Goal: Information Seeking & Learning: Learn about a topic

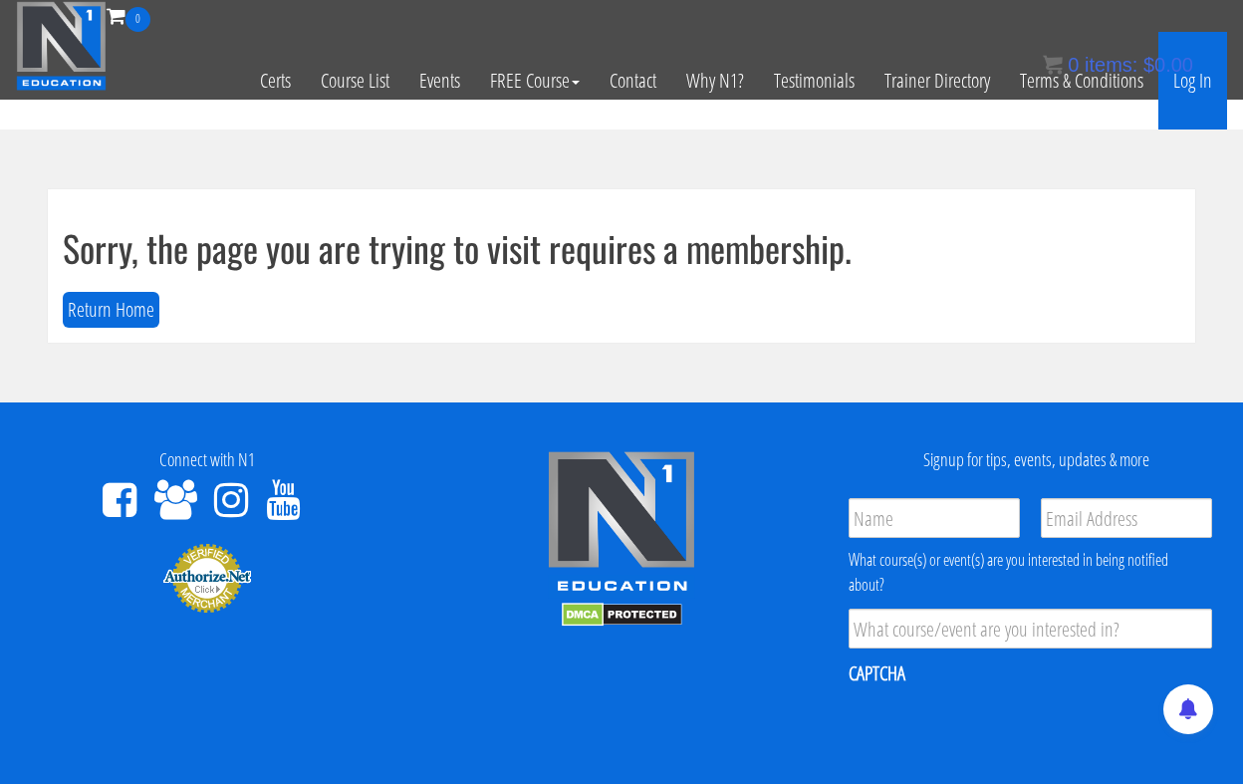
click at [1198, 81] on link "Log In" at bounding box center [1192, 81] width 69 height 98
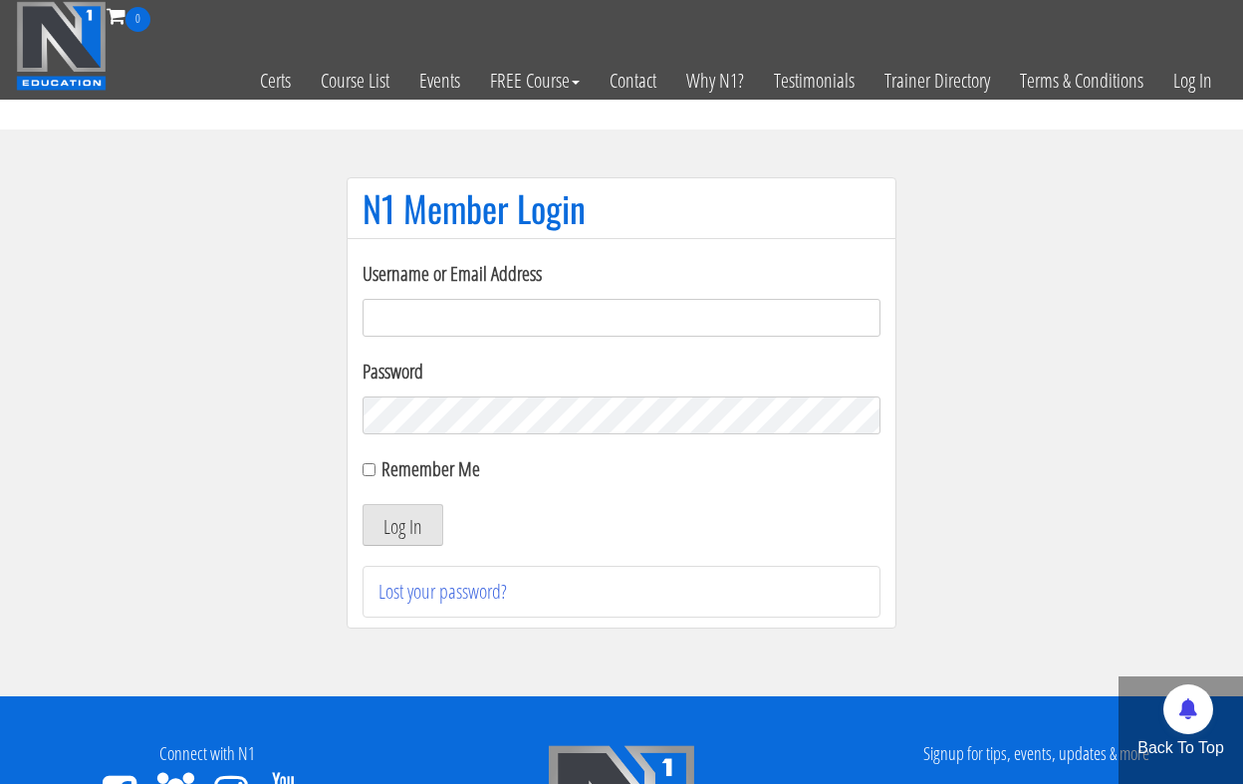
type input "jweimar@mac.com"
click at [402, 525] on button "Log In" at bounding box center [403, 525] width 81 height 42
click at [399, 529] on button "Log In" at bounding box center [403, 525] width 81 height 42
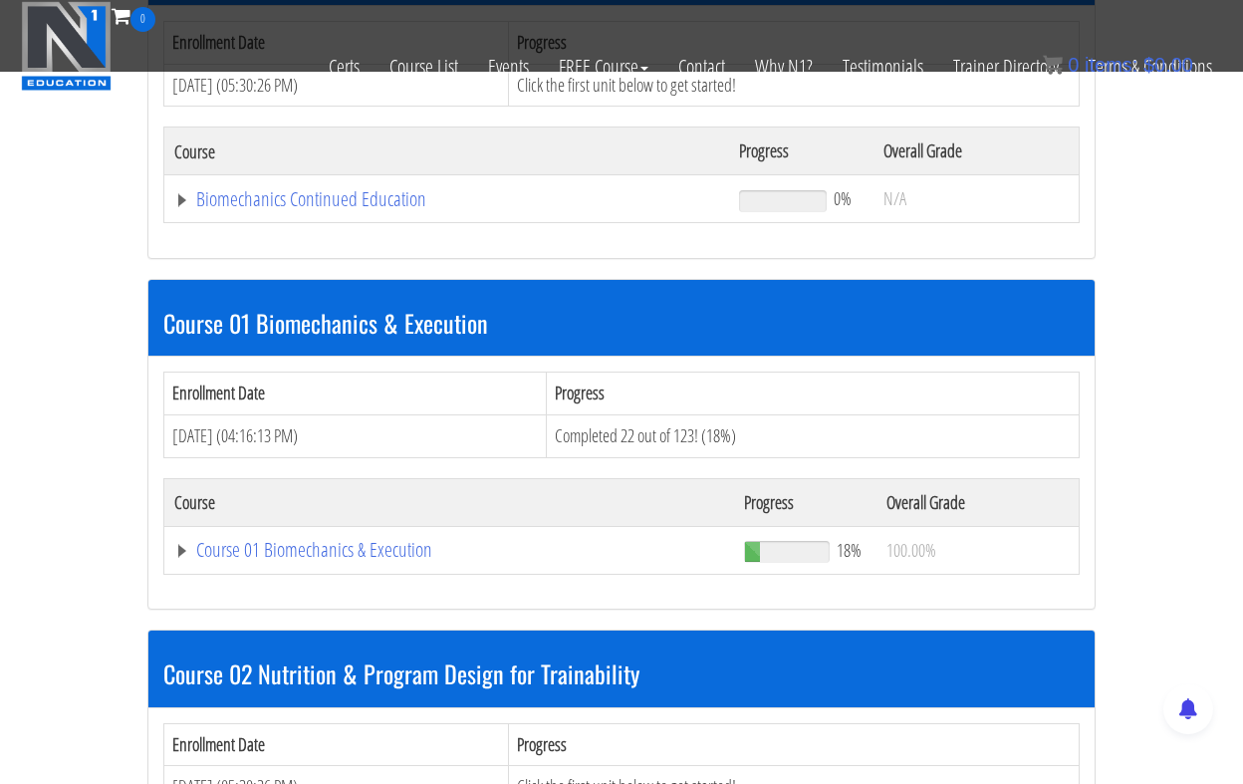
scroll to position [367, 0]
click at [294, 209] on link "Course 01 Biomechanics & Execution" at bounding box center [446, 199] width 545 height 20
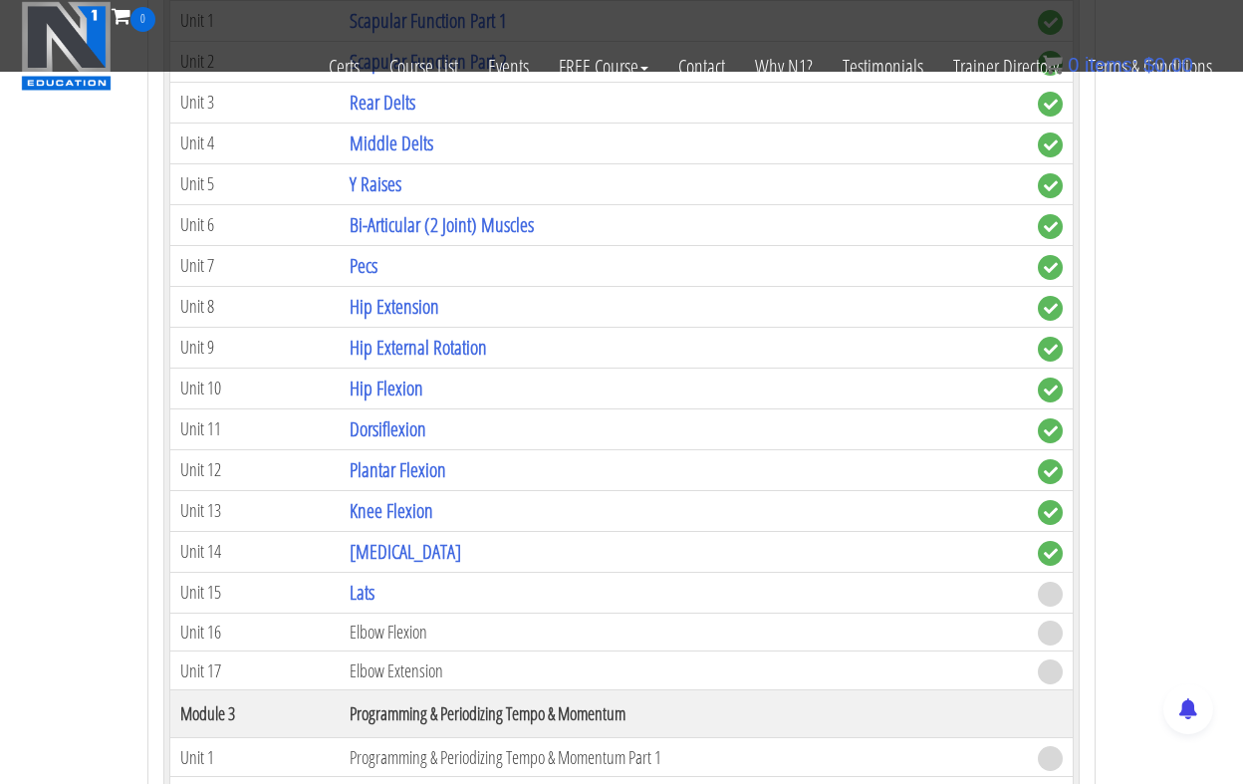
scroll to position [1411, 0]
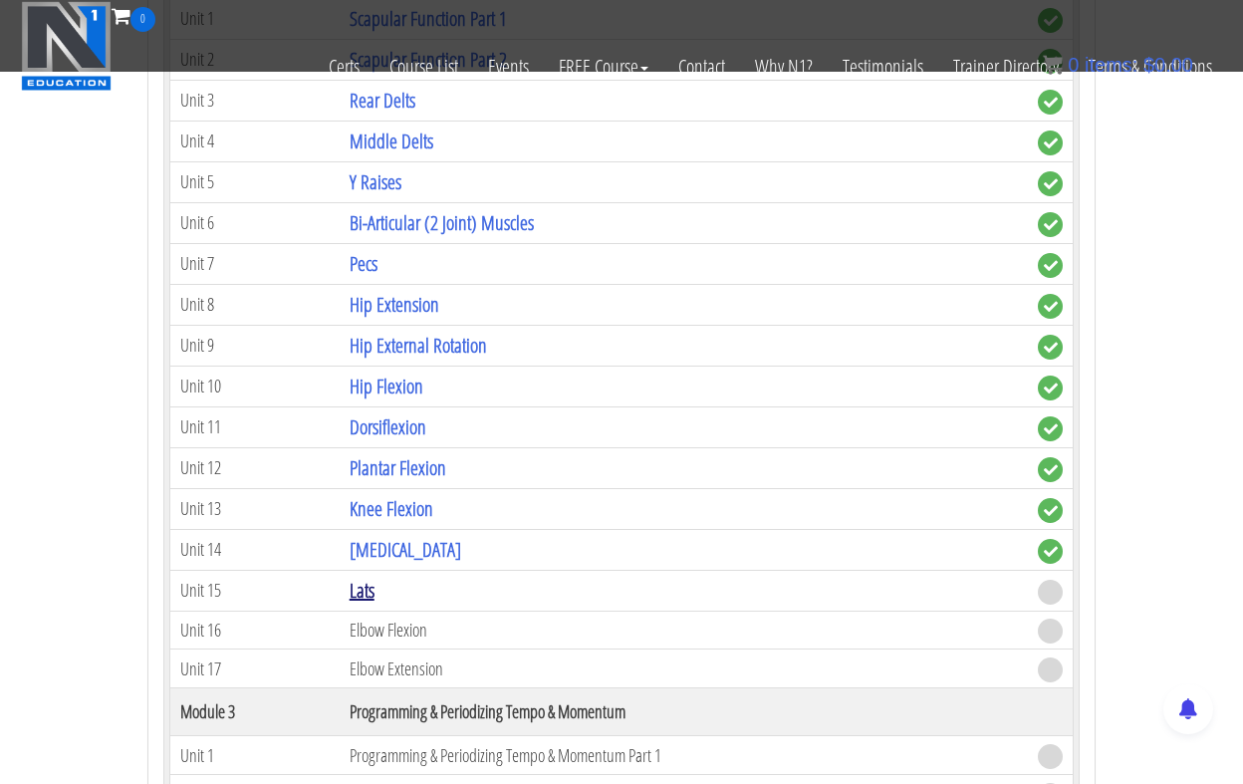
click at [372, 585] on link "Lats" at bounding box center [362, 590] width 25 height 27
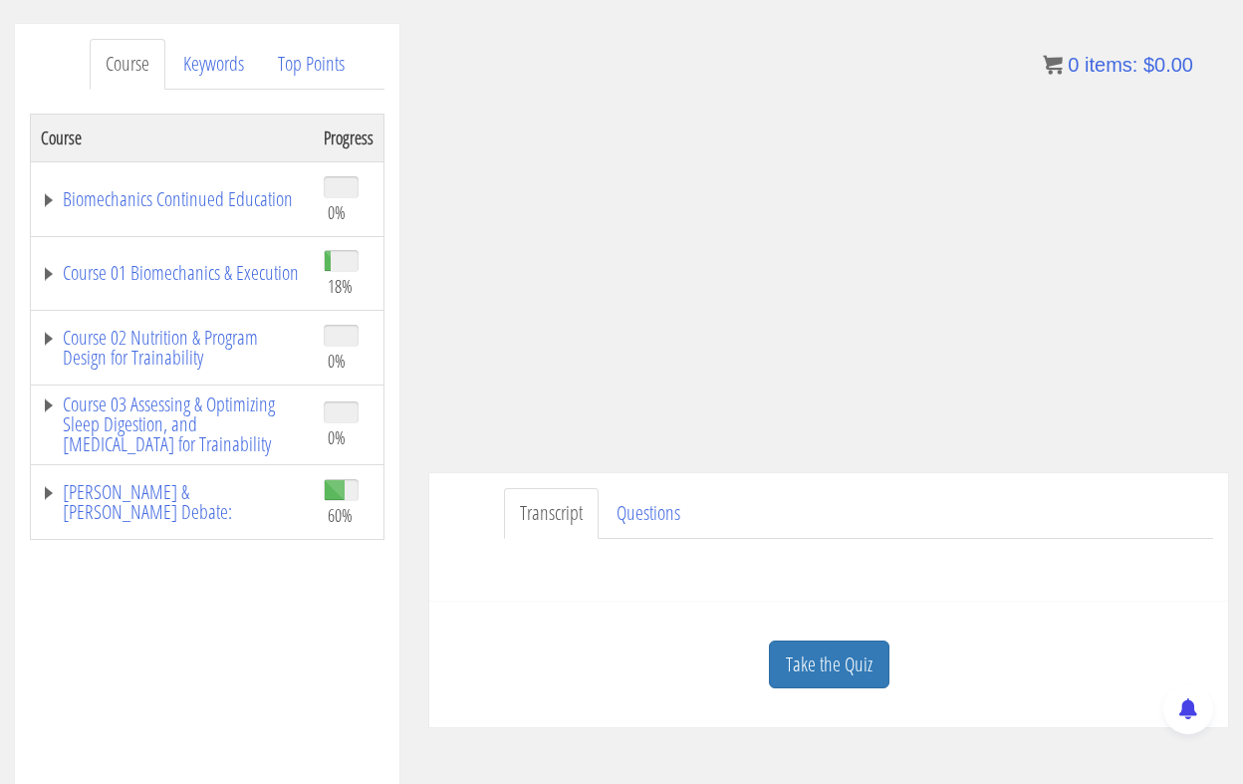
scroll to position [239, 0]
click at [838, 668] on link "Take the Quiz" at bounding box center [829, 663] width 121 height 49
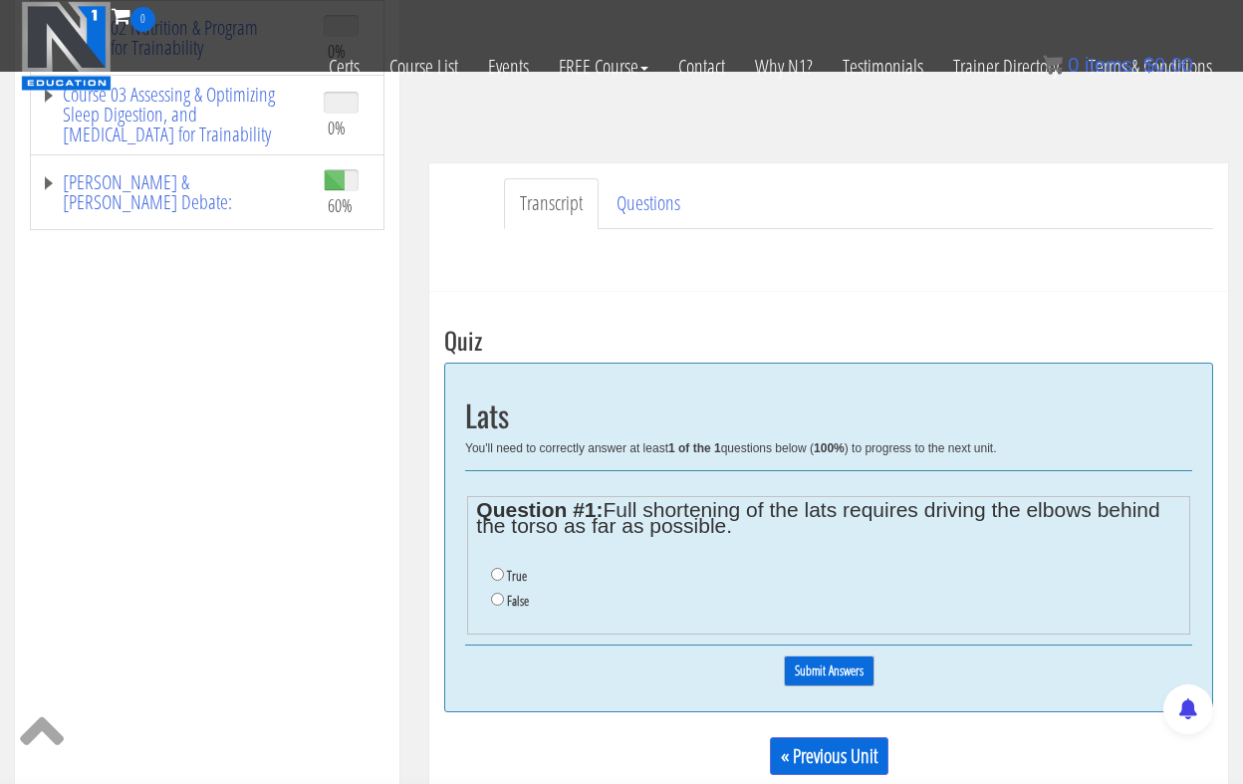
scroll to position [422, 0]
click at [496, 594] on input "False" at bounding box center [497, 598] width 13 height 13
radio input "true"
click at [842, 655] on input "Submit Answers" at bounding box center [829, 669] width 91 height 31
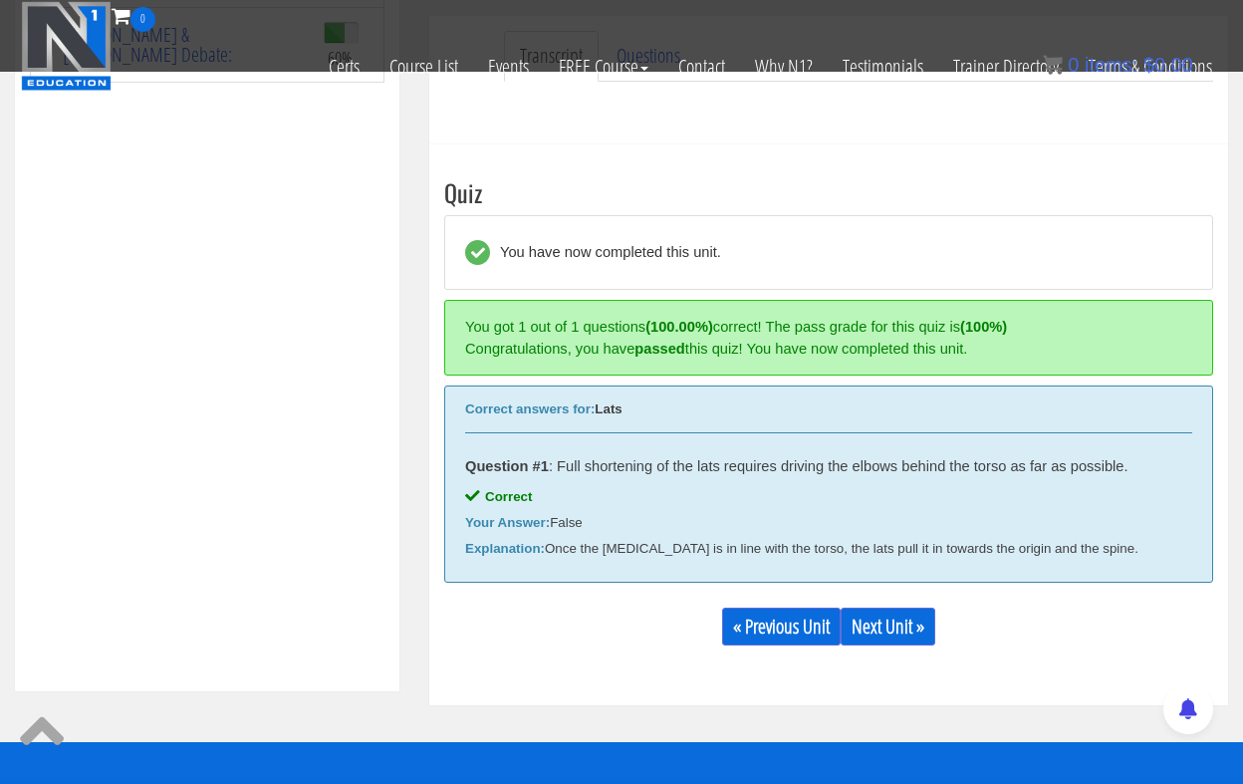
scroll to position [683, 0]
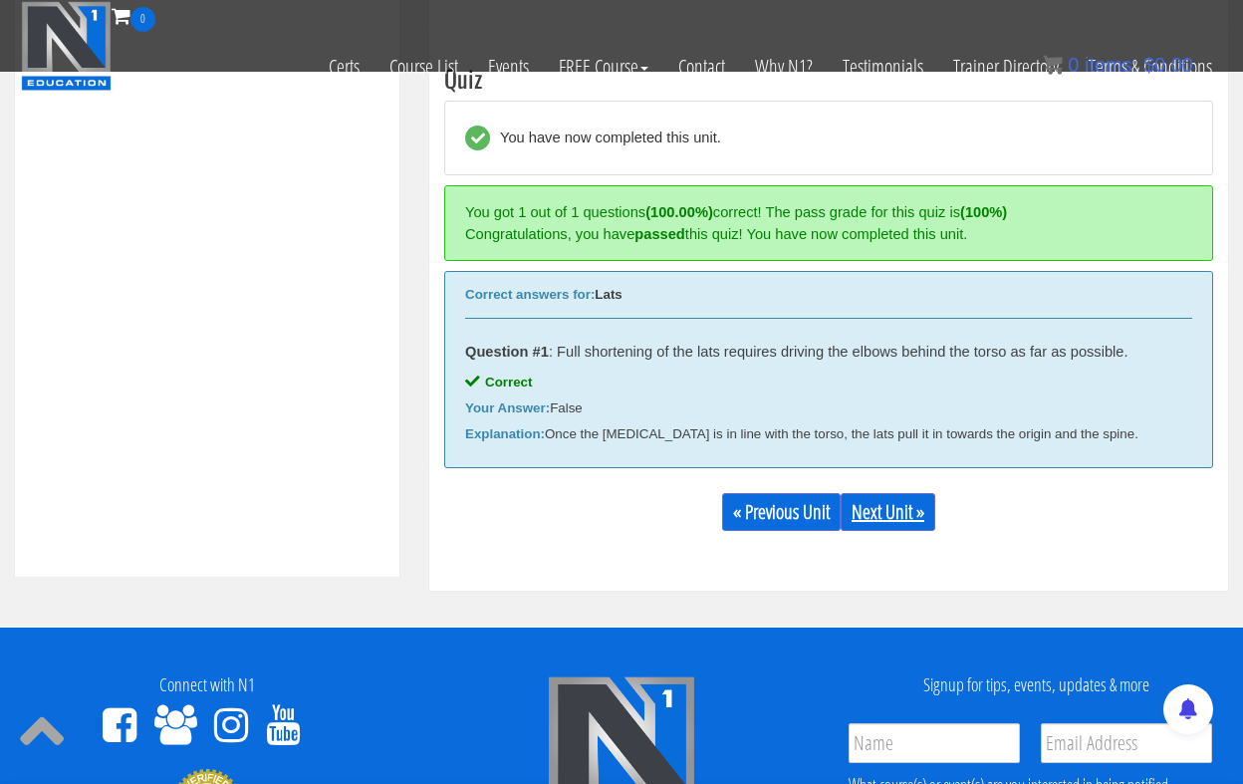
click at [906, 505] on link "Next Unit »" at bounding box center [888, 512] width 95 height 38
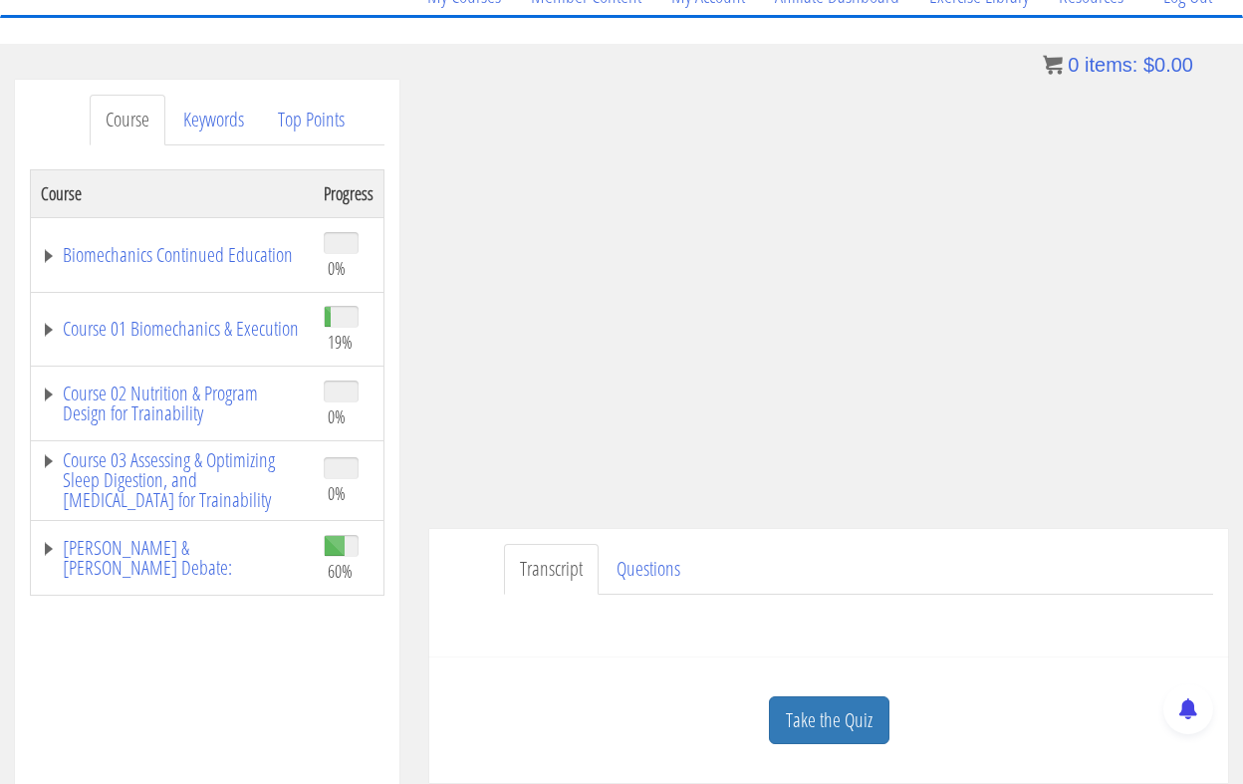
scroll to position [182, 0]
click at [826, 715] on link "Take the Quiz" at bounding box center [829, 719] width 121 height 49
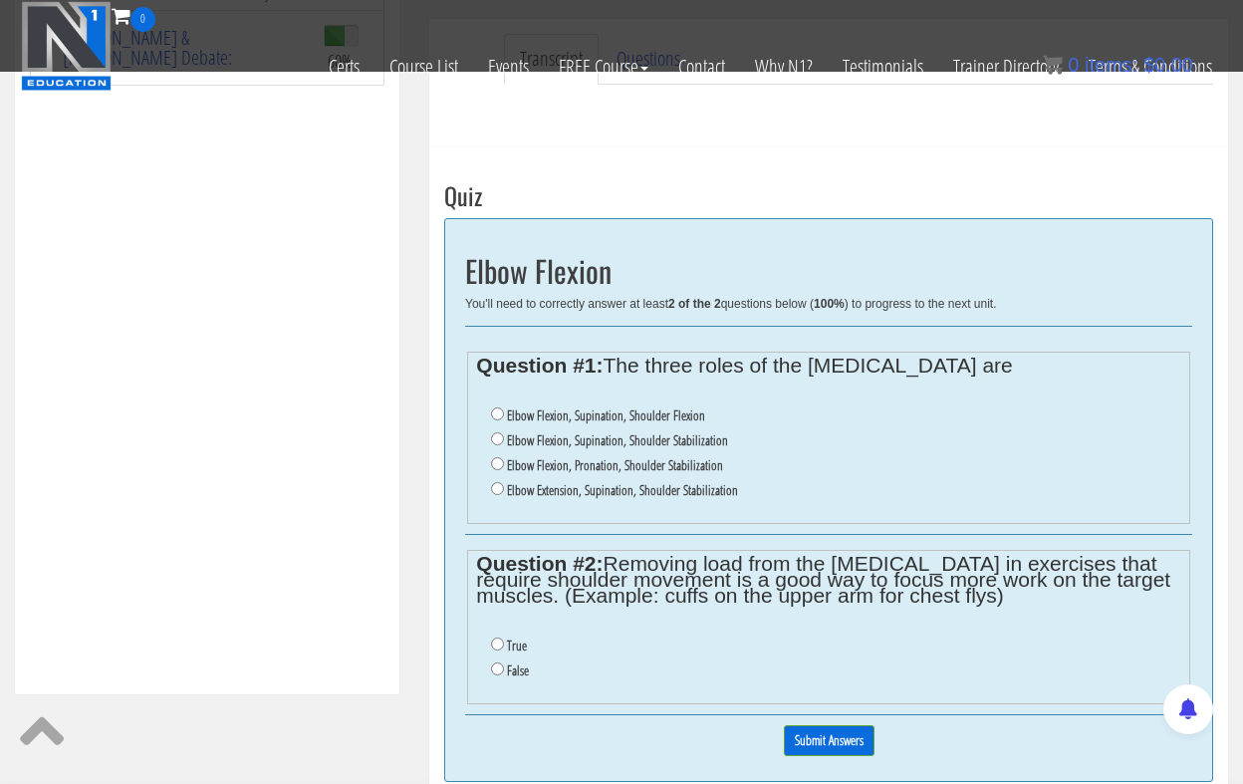
scroll to position [565, 0]
click at [498, 437] on input "Elbow Flexion, Supination, Shoulder Stabilization" at bounding box center [497, 439] width 13 height 13
radio input "true"
click at [499, 462] on input "Elbow Flexion, Pronation, Shoulder Stabilization" at bounding box center [497, 464] width 13 height 13
radio input "true"
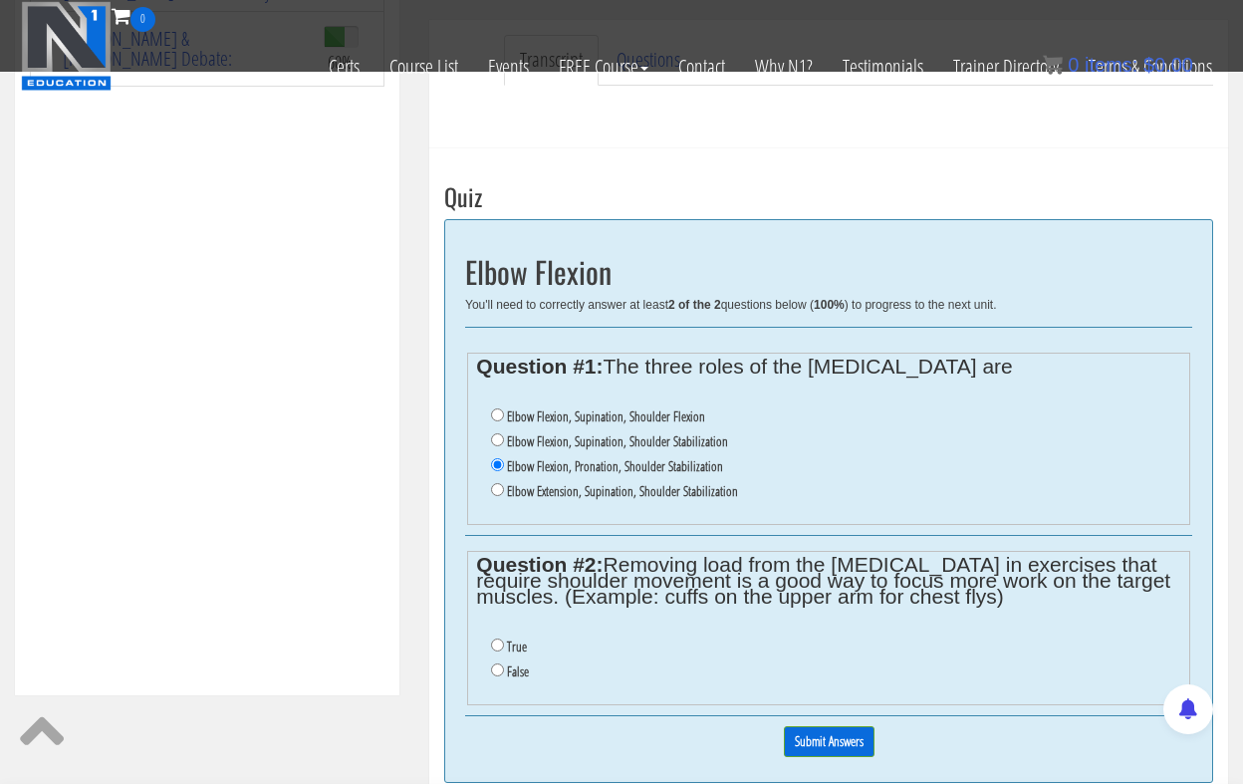
click at [498, 663] on input "False" at bounding box center [497, 669] width 13 height 13
radio input "true"
click at [836, 726] on input "Submit Answers" at bounding box center [829, 741] width 91 height 31
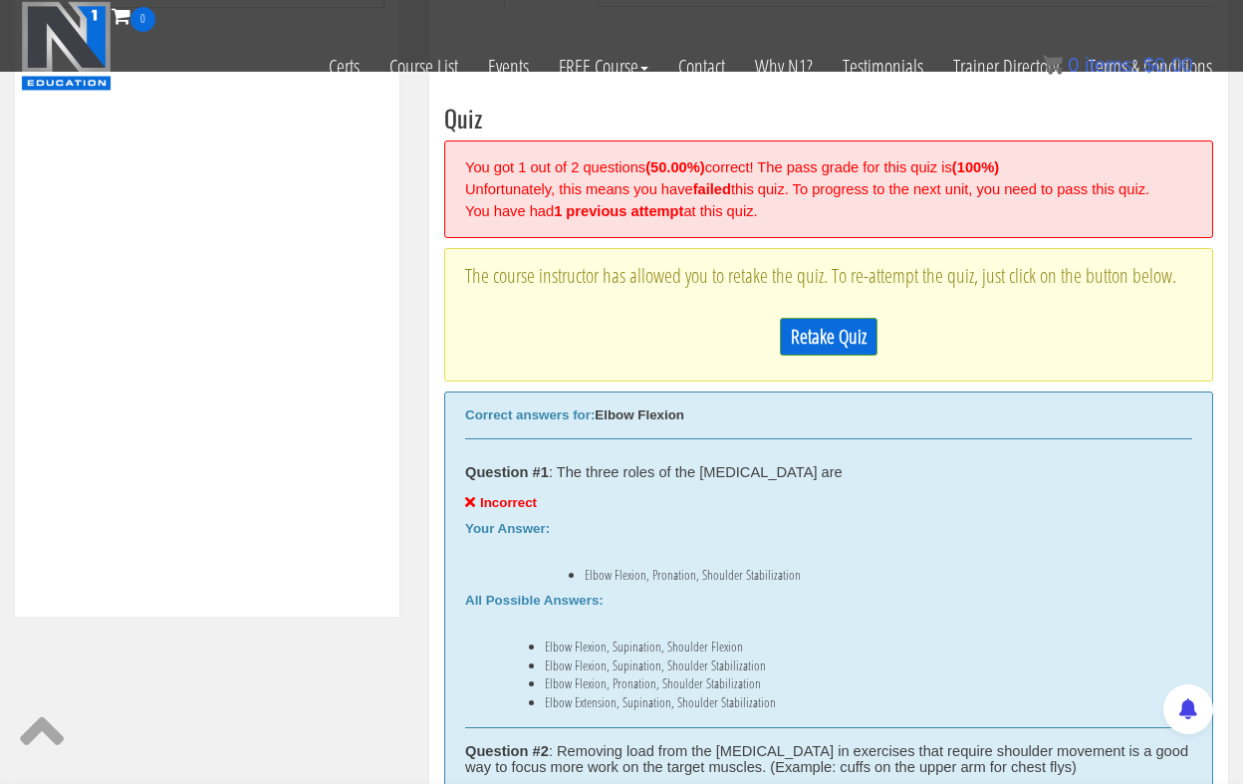
scroll to position [683, 0]
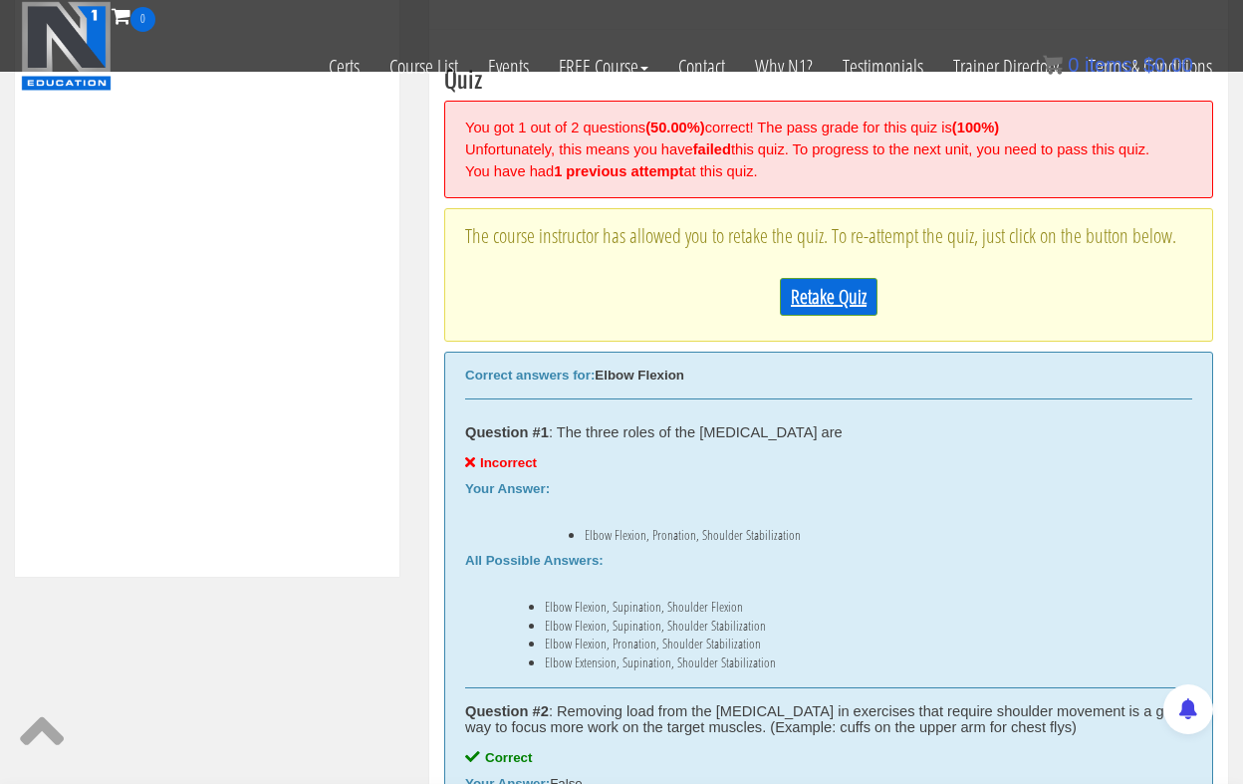
click at [823, 297] on link "Retake Quiz" at bounding box center [829, 297] width 98 height 38
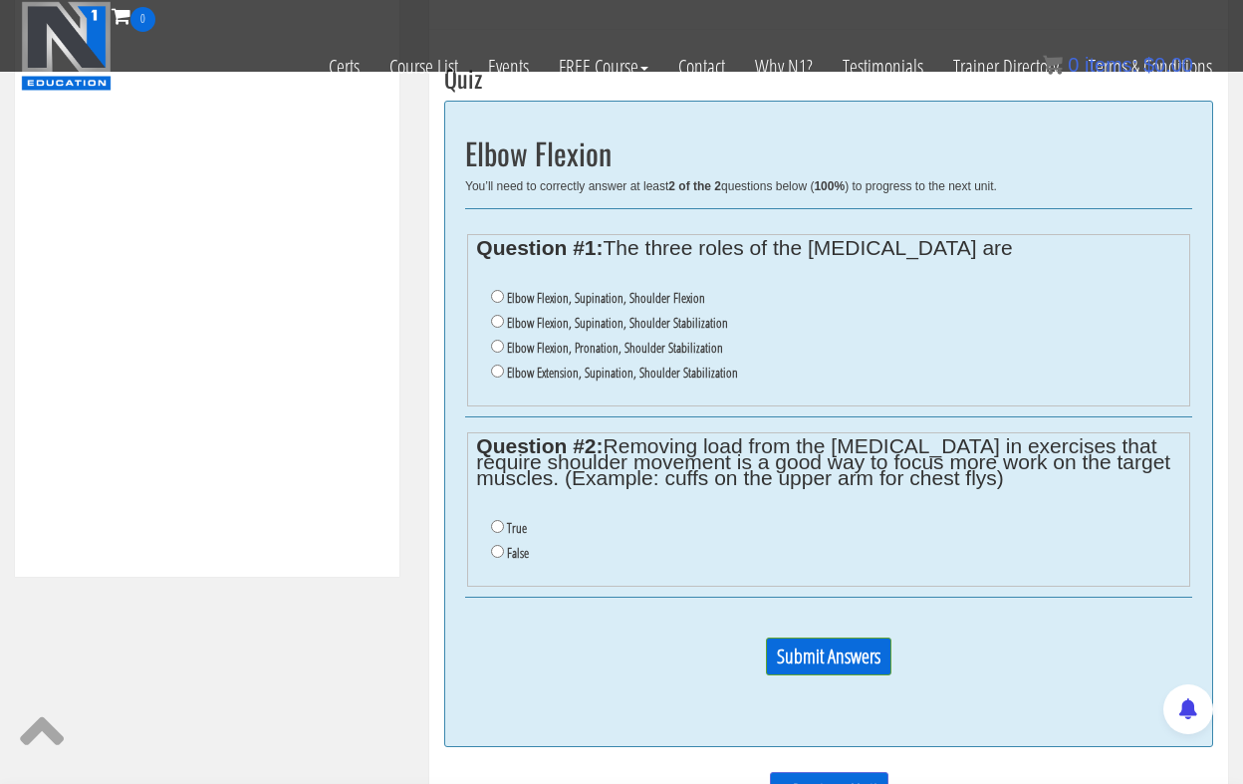
click at [499, 318] on input "Elbow Flexion, Supination, Shoulder Stabilization" at bounding box center [497, 321] width 13 height 13
radio input "true"
click at [496, 545] on input "False" at bounding box center [497, 551] width 13 height 13
radio input "true"
click at [832, 643] on input "Submit Answers" at bounding box center [829, 657] width 126 height 38
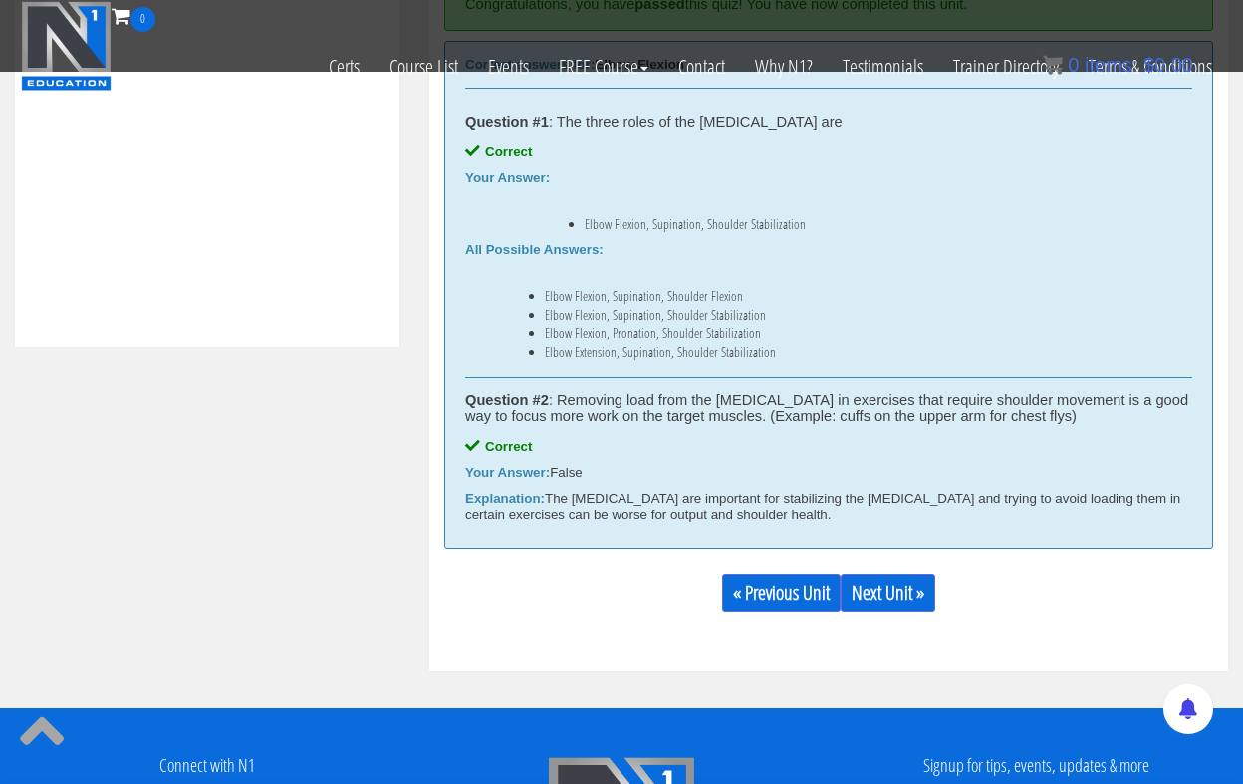
scroll to position [914, 0]
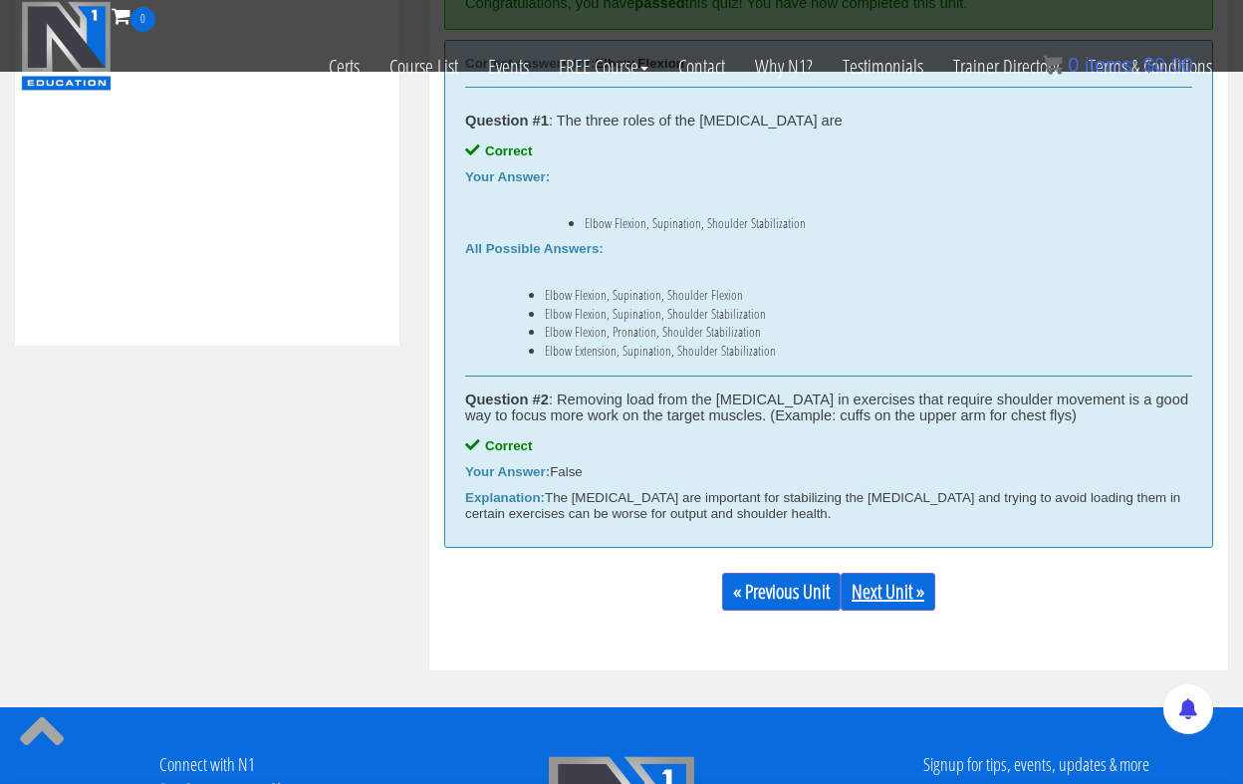
click at [910, 594] on link "Next Unit »" at bounding box center [888, 592] width 95 height 38
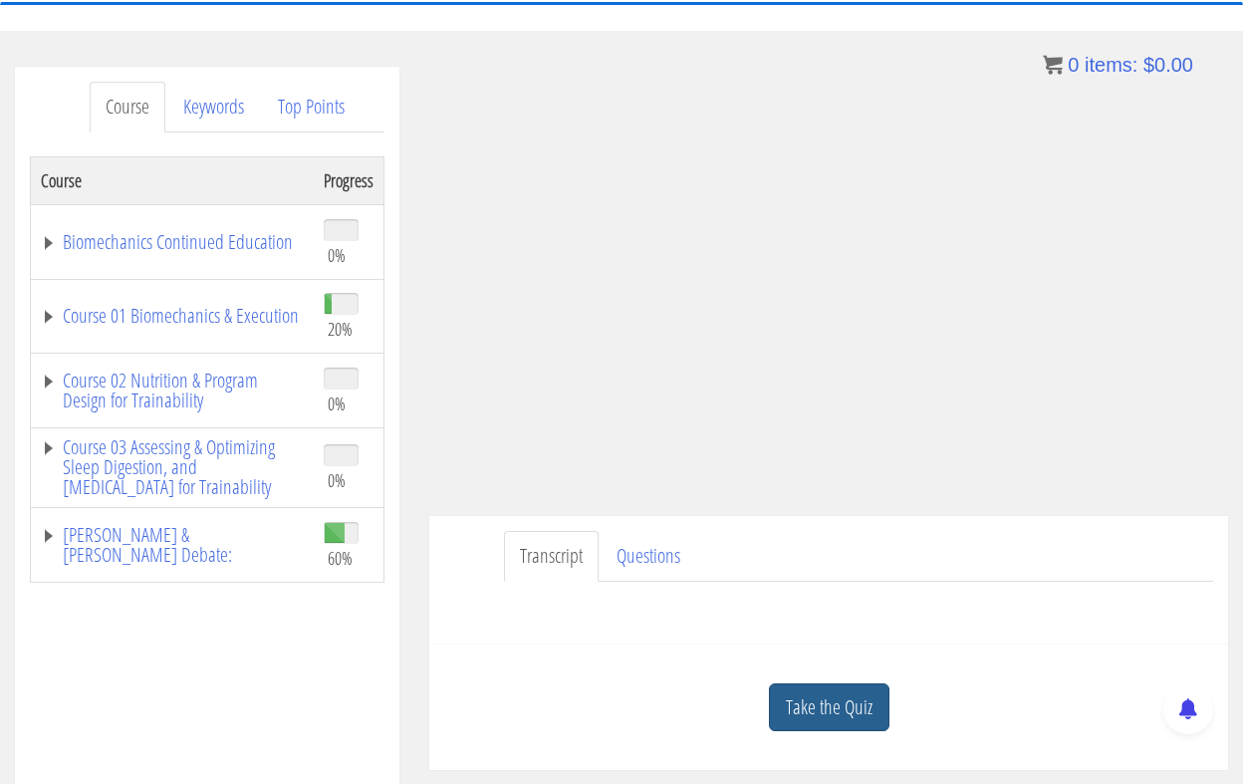
scroll to position [194, 0]
click at [825, 725] on link "Take the Quiz" at bounding box center [829, 707] width 121 height 49
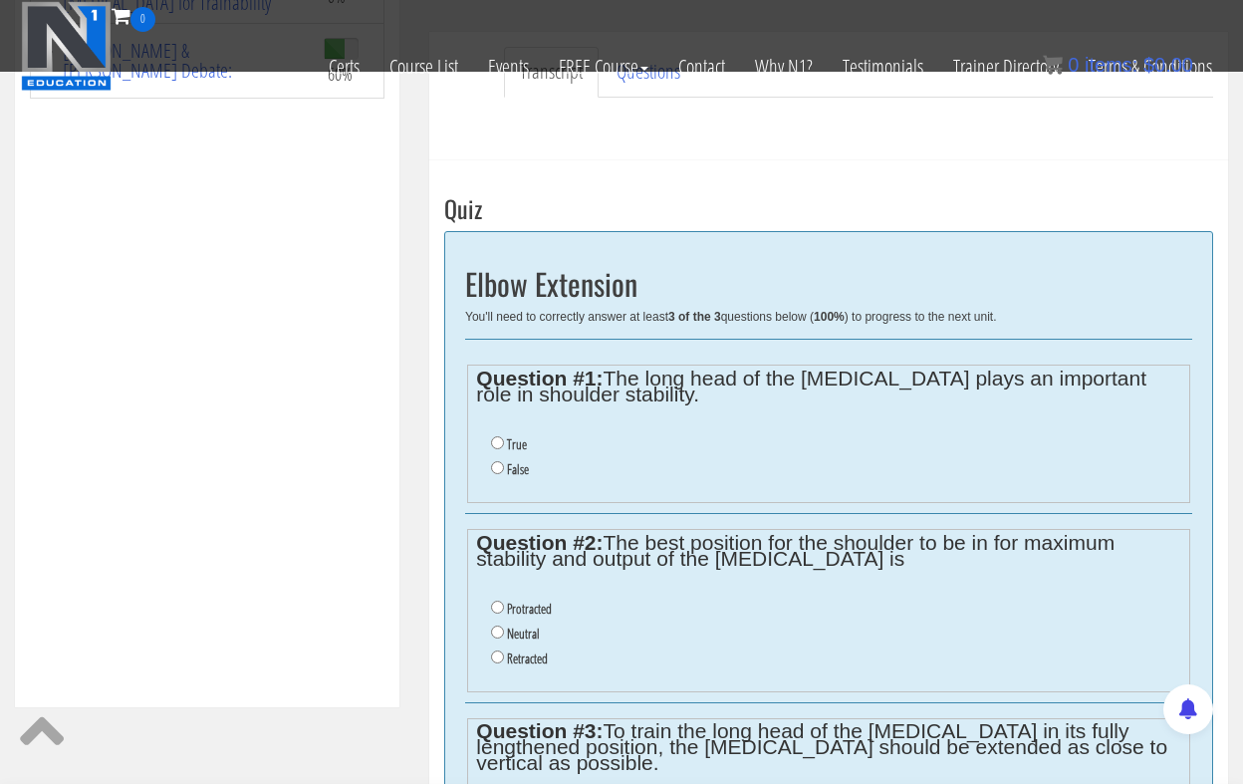
scroll to position [554, 0]
click at [499, 440] on input "True" at bounding box center [497, 441] width 13 height 13
radio input "true"
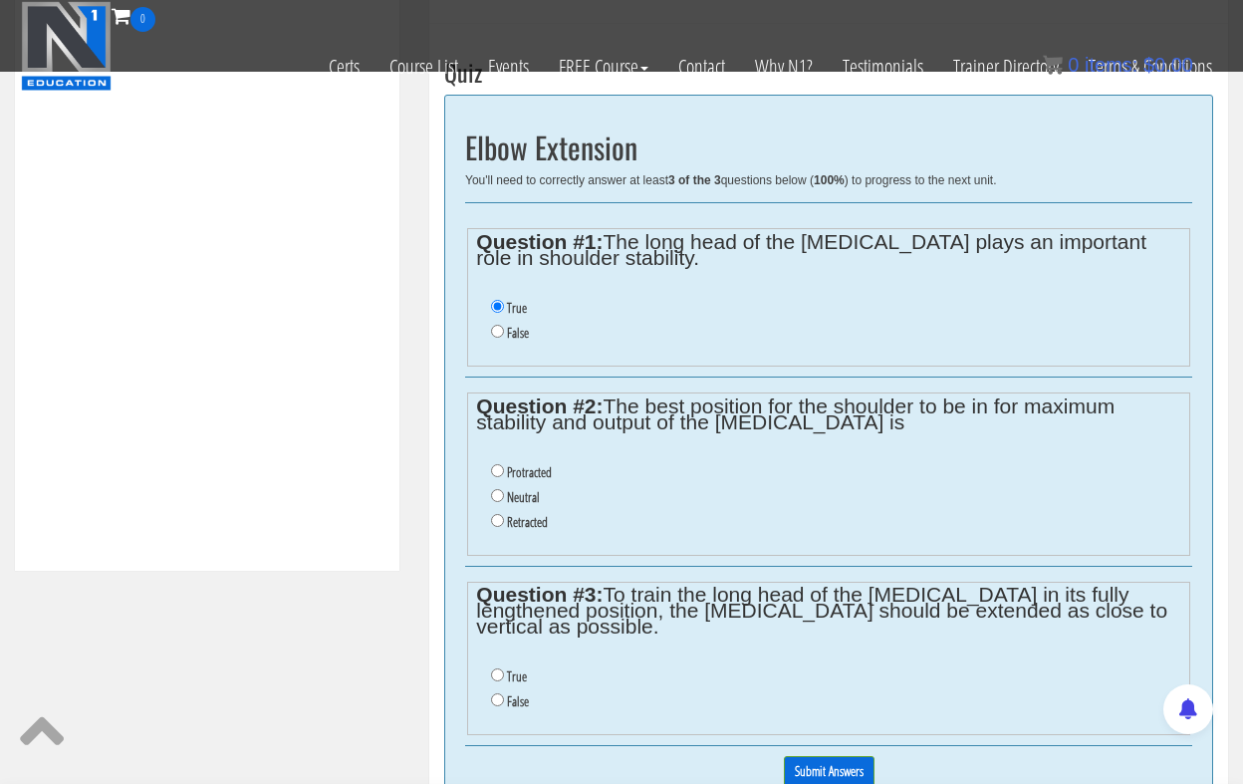
scroll to position [689, 0]
click at [495, 489] on input "Neutral" at bounding box center [497, 495] width 13 height 13
radio input "true"
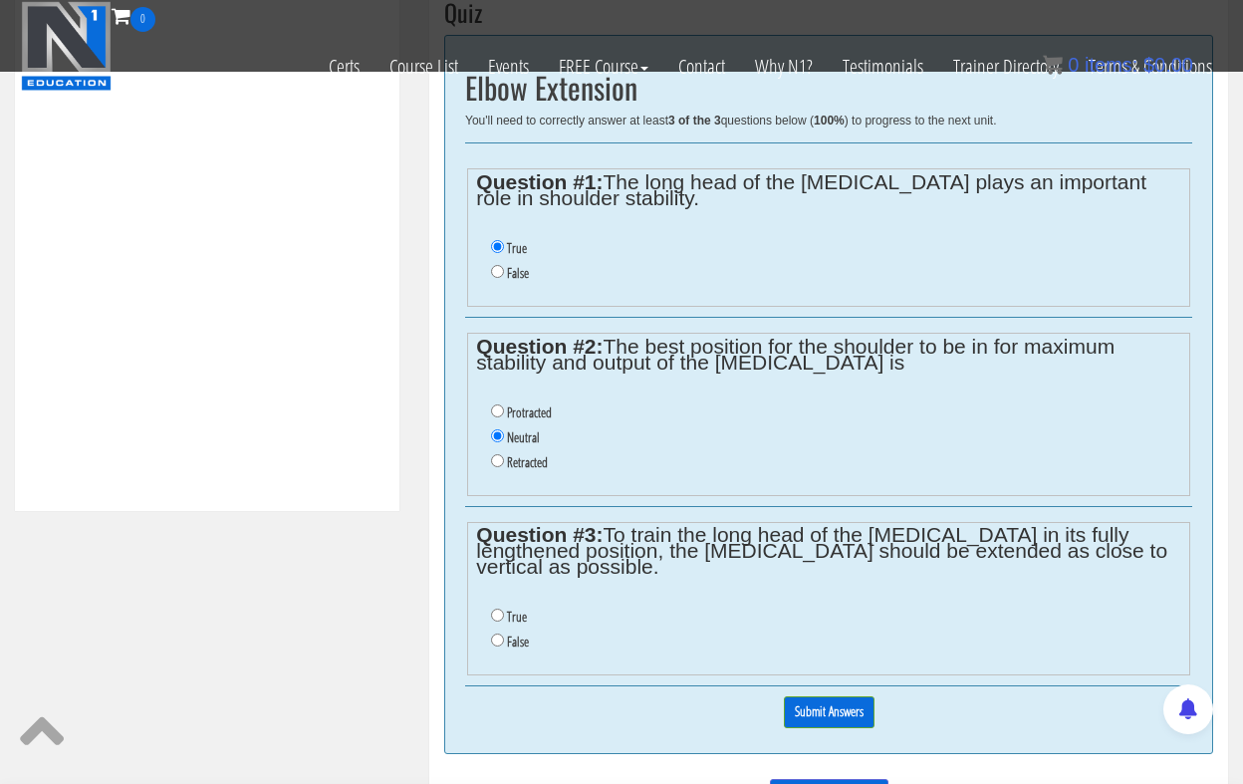
scroll to position [752, 0]
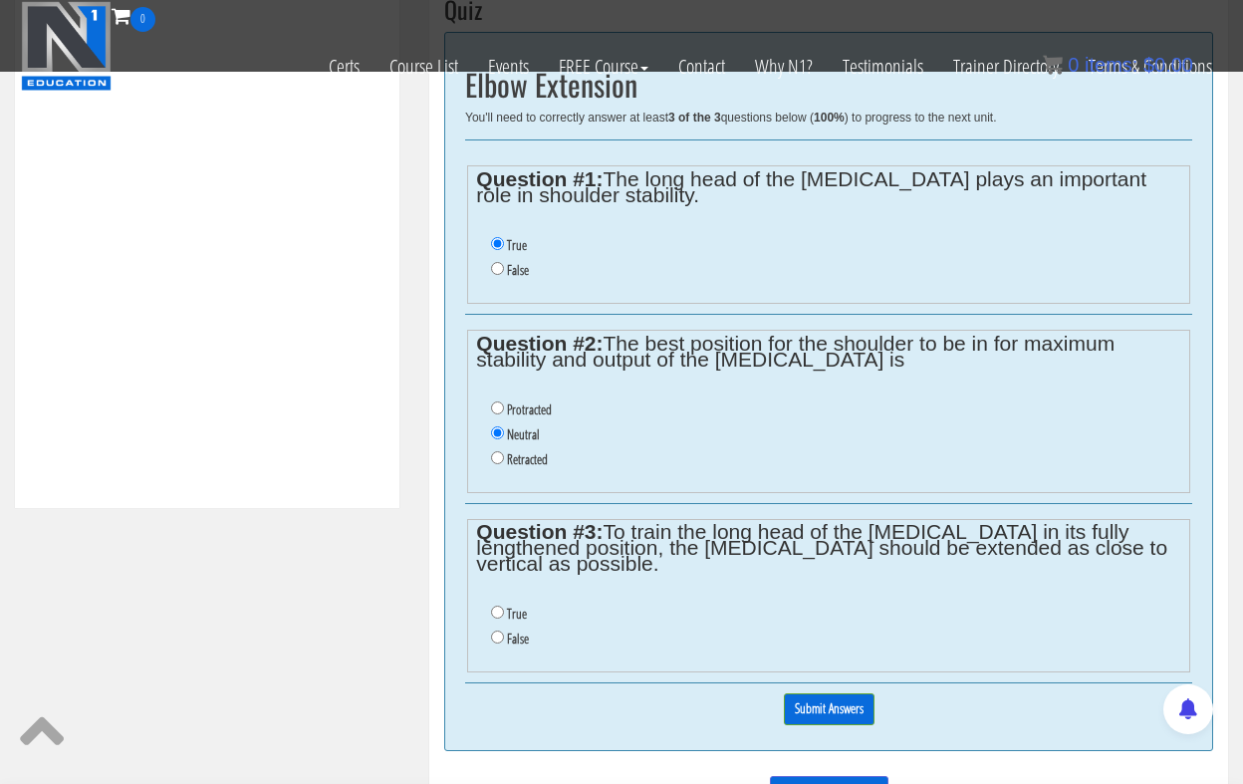
click at [500, 631] on input "False" at bounding box center [497, 637] width 13 height 13
radio input "true"
click at [816, 693] on input "Submit Answers" at bounding box center [829, 708] width 91 height 31
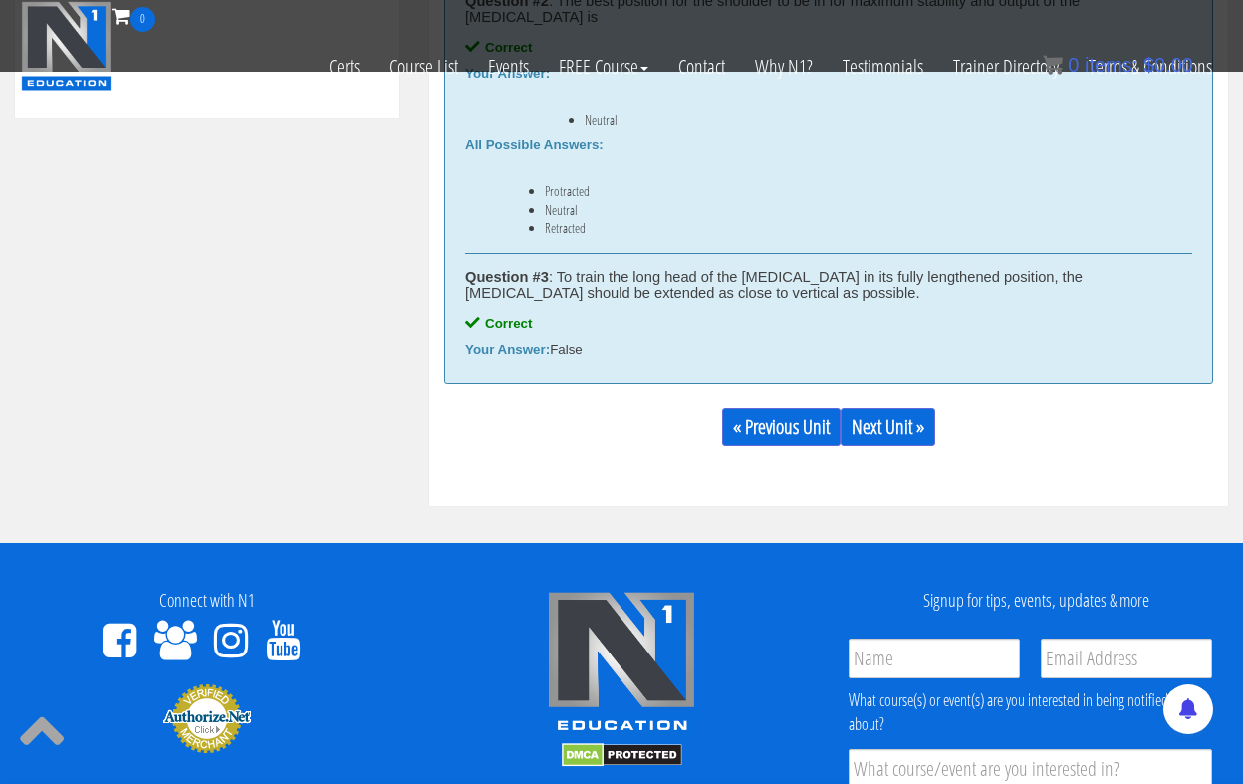
scroll to position [1148, 0]
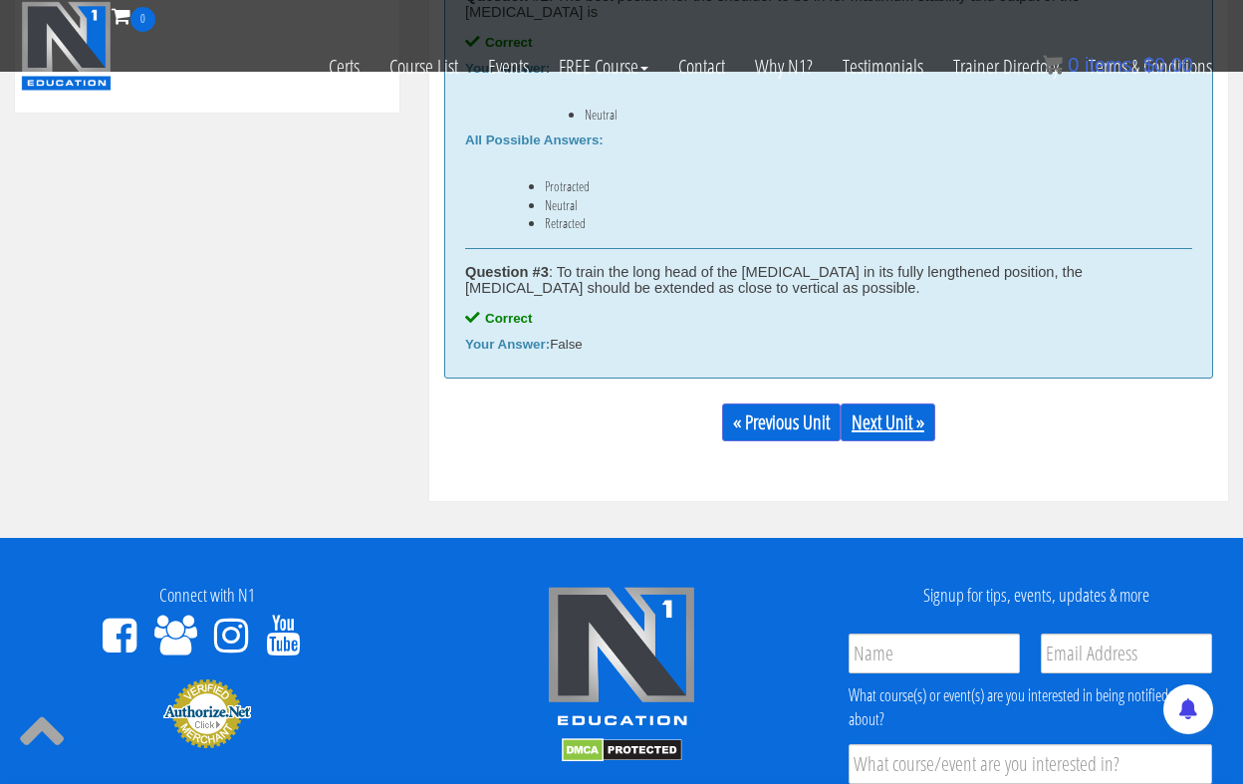
click at [892, 404] on link "Next Unit »" at bounding box center [888, 422] width 95 height 38
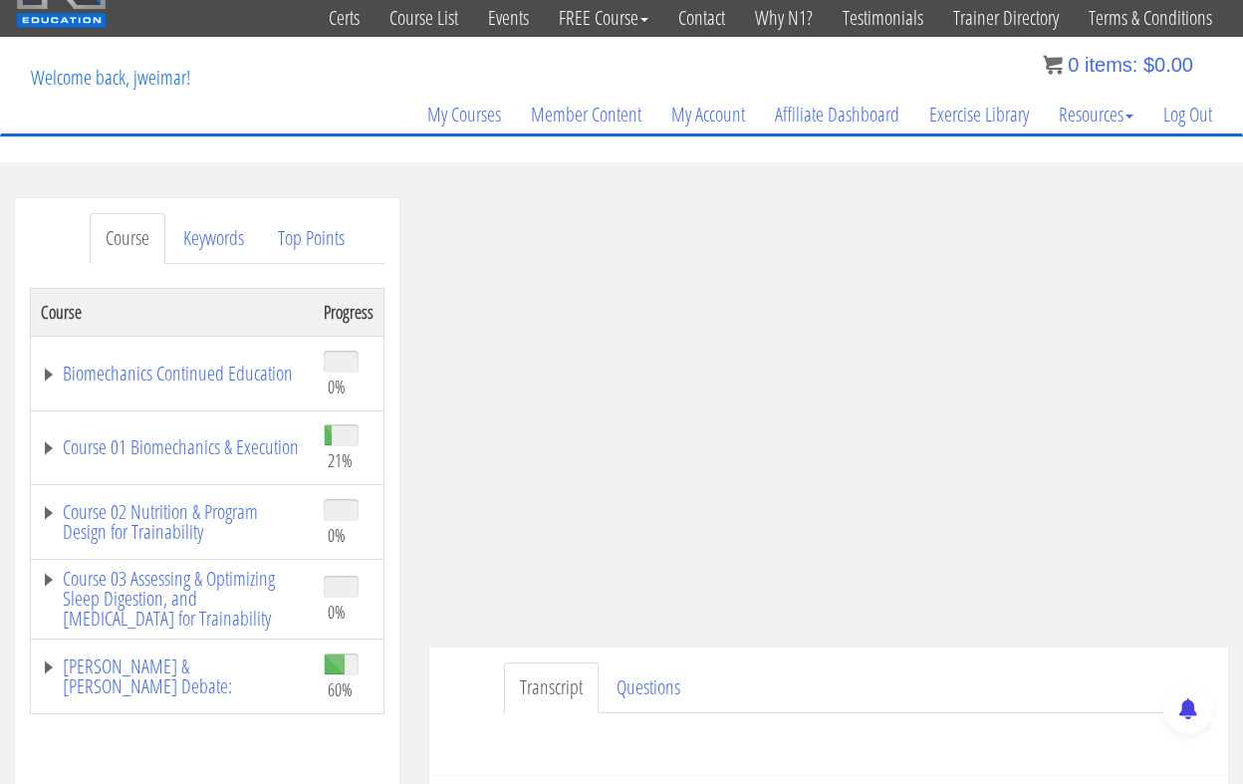
scroll to position [60, 0]
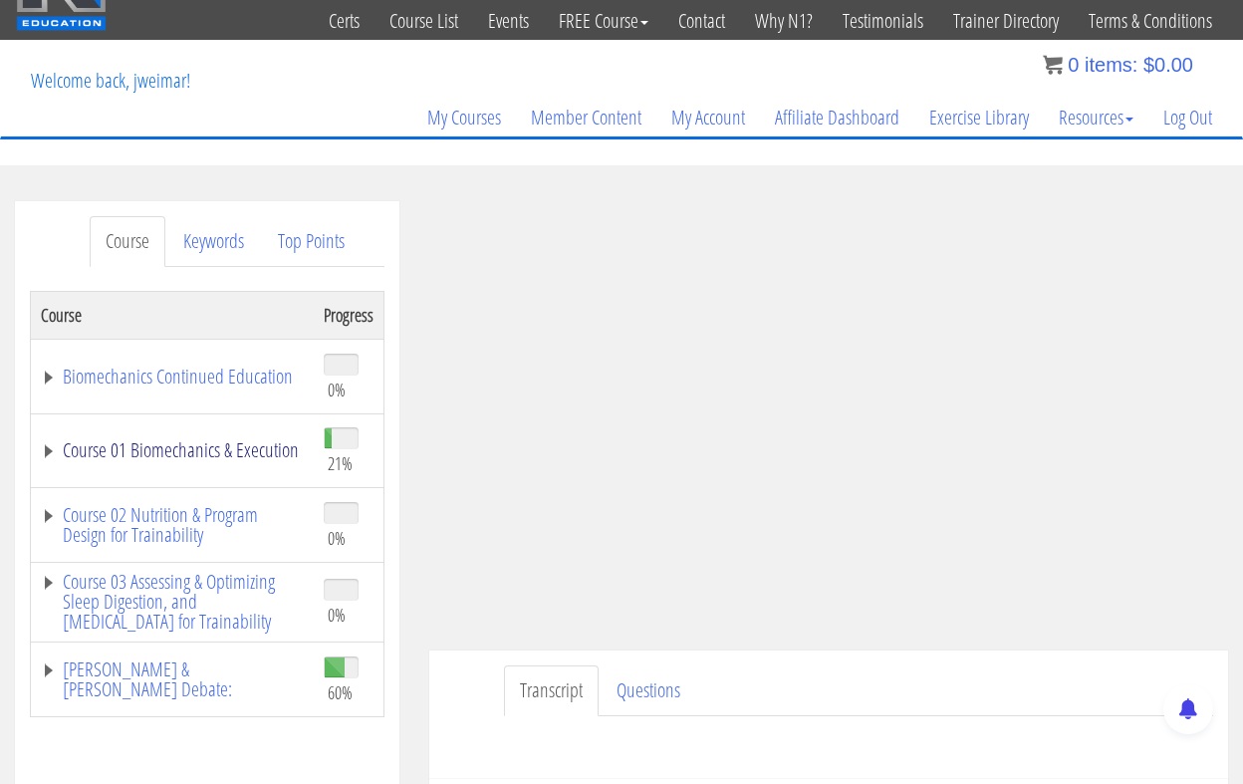
click at [144, 454] on link "Course 01 Biomechanics & Execution" at bounding box center [172, 450] width 263 height 20
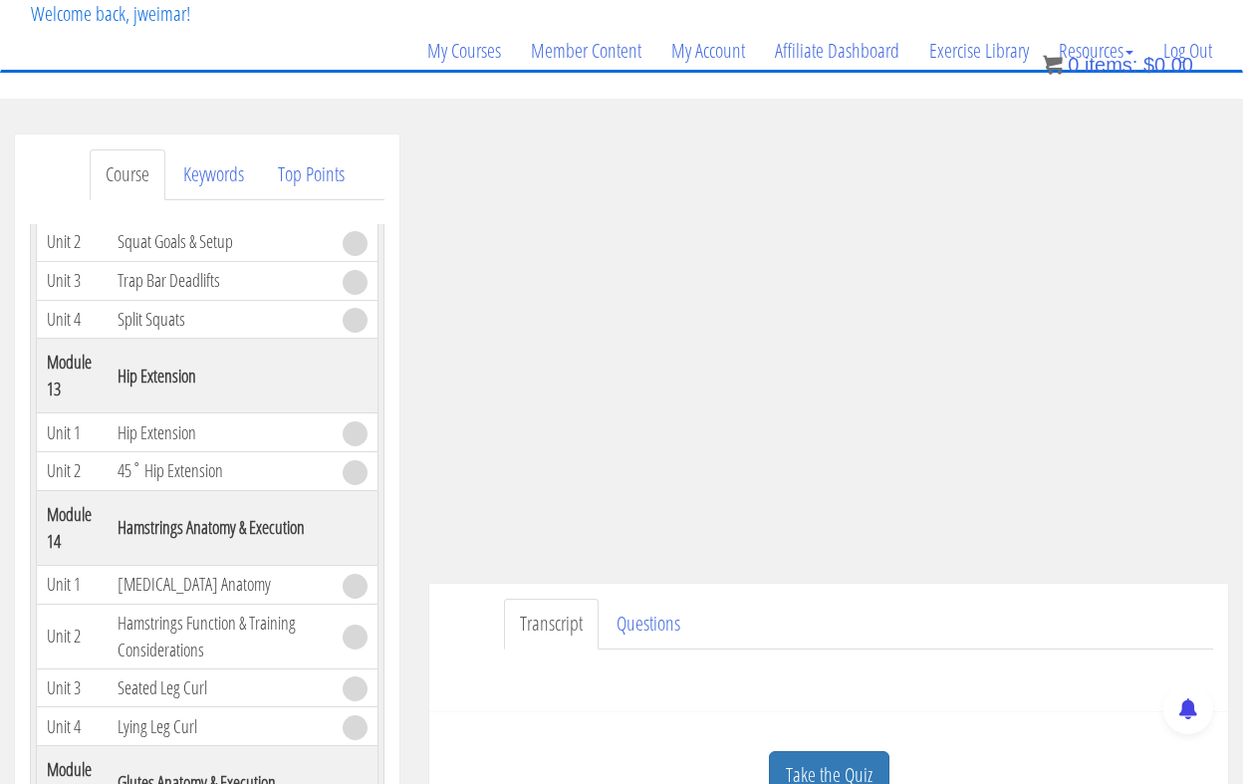
scroll to position [143, 0]
